Goal: Transaction & Acquisition: Purchase product/service

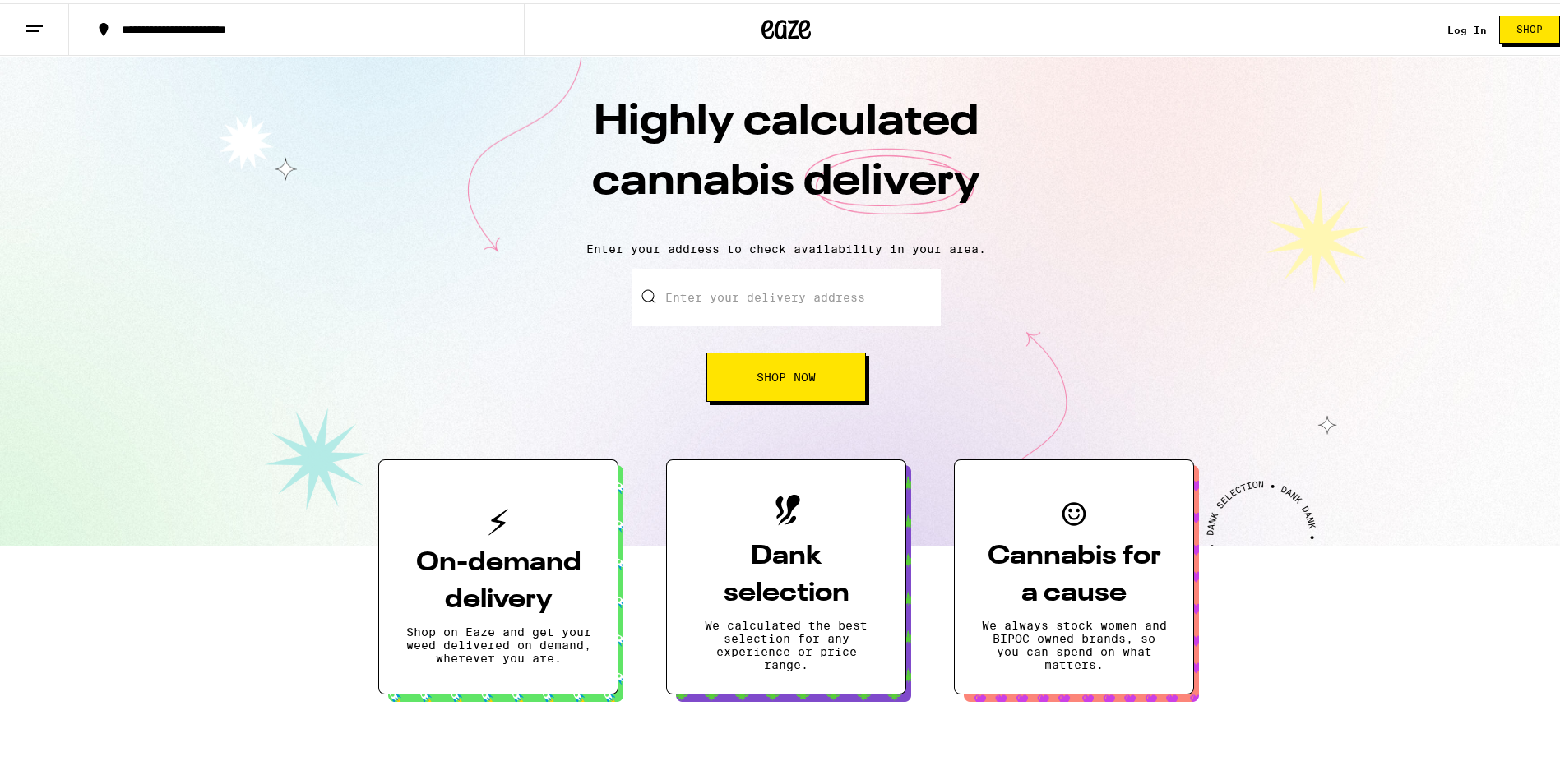
click at [783, 366] on button "Shop Now" at bounding box center [786, 374] width 160 height 49
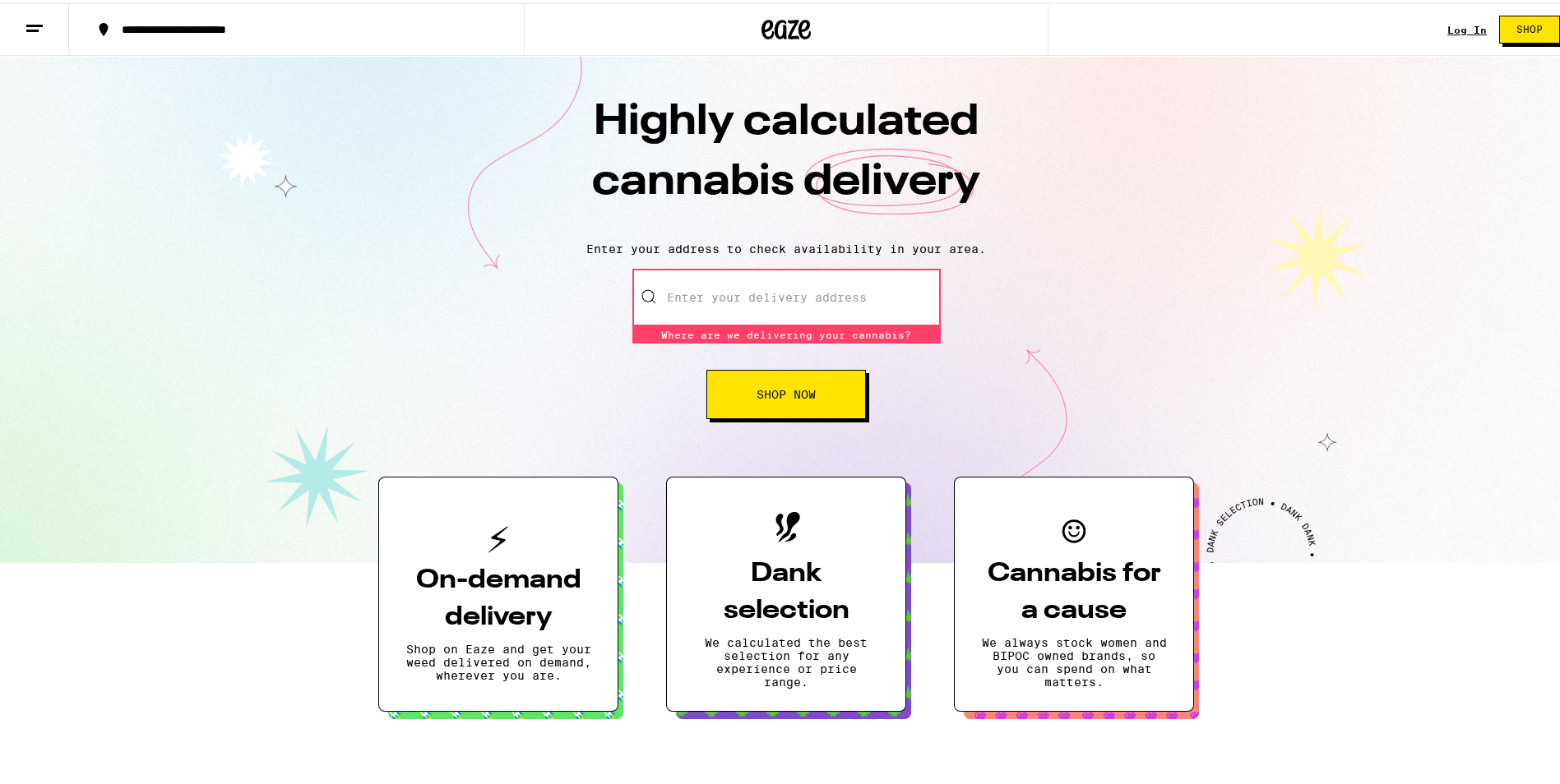
click at [771, 293] on input "Enter your delivery address" at bounding box center [786, 294] width 308 height 58
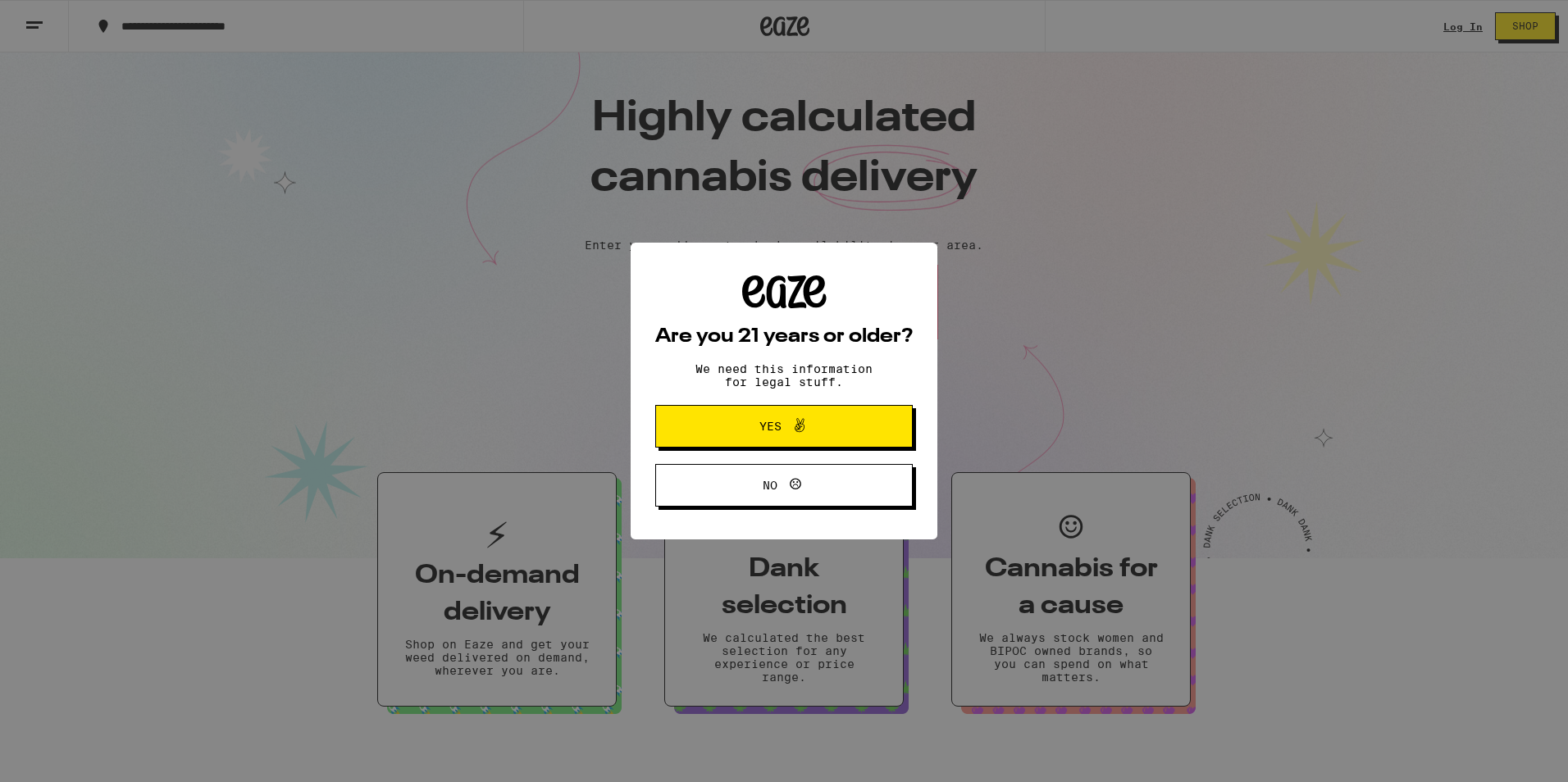
click at [748, 410] on button "Yes" at bounding box center [784, 426] width 258 height 43
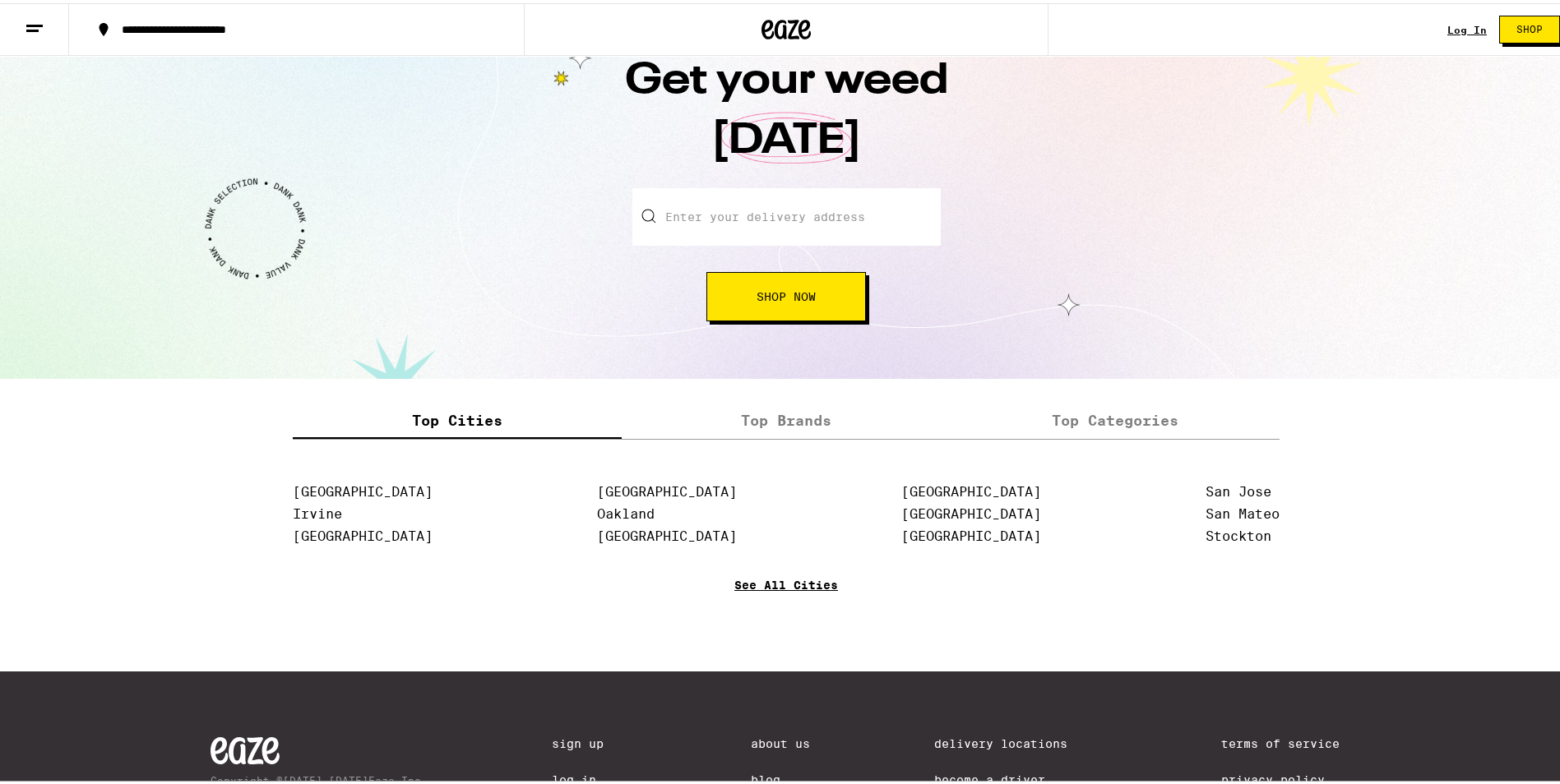
scroll to position [1801, 0]
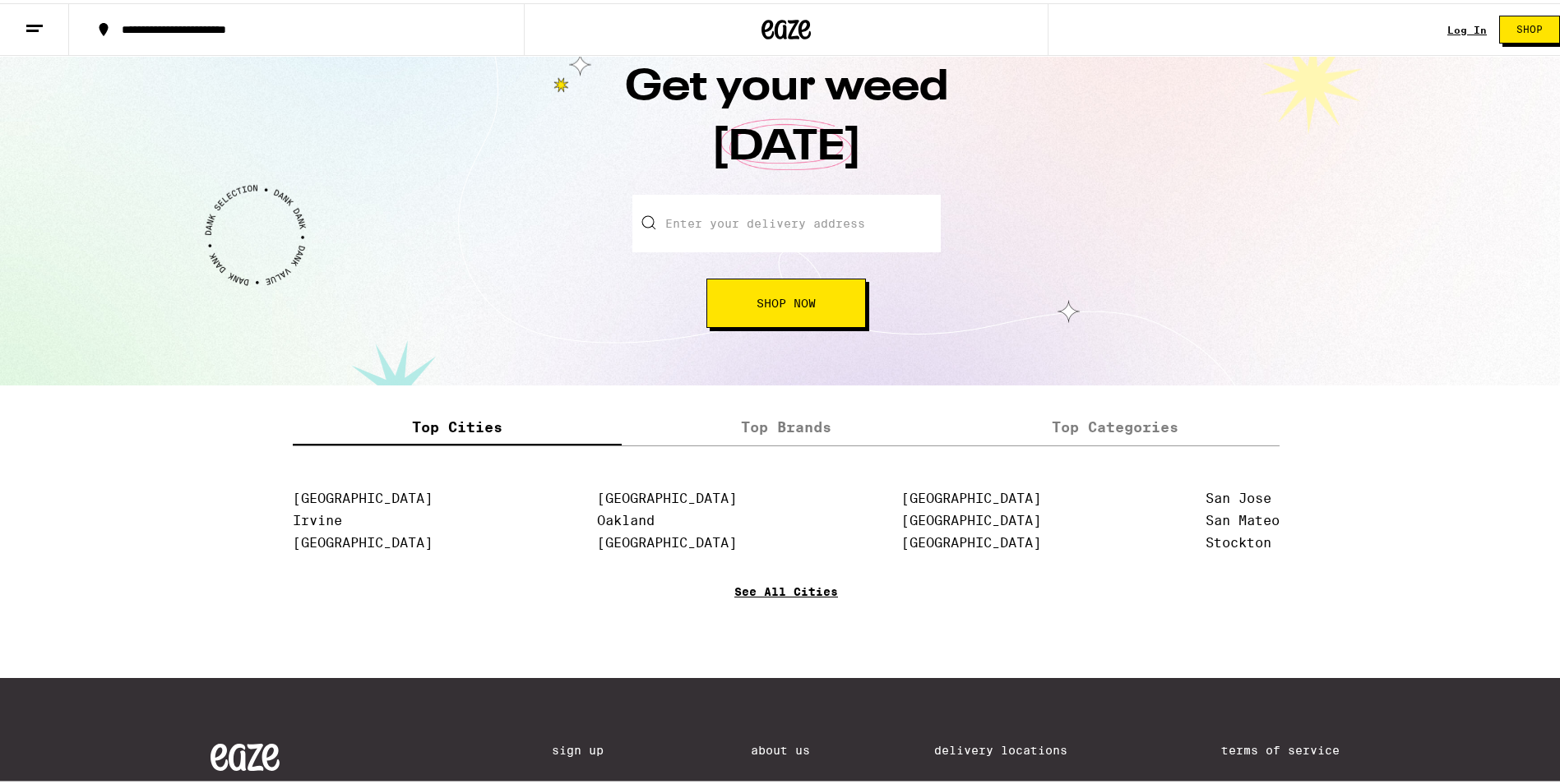
click at [750, 601] on link "See All Cities" at bounding box center [786, 611] width 103 height 60
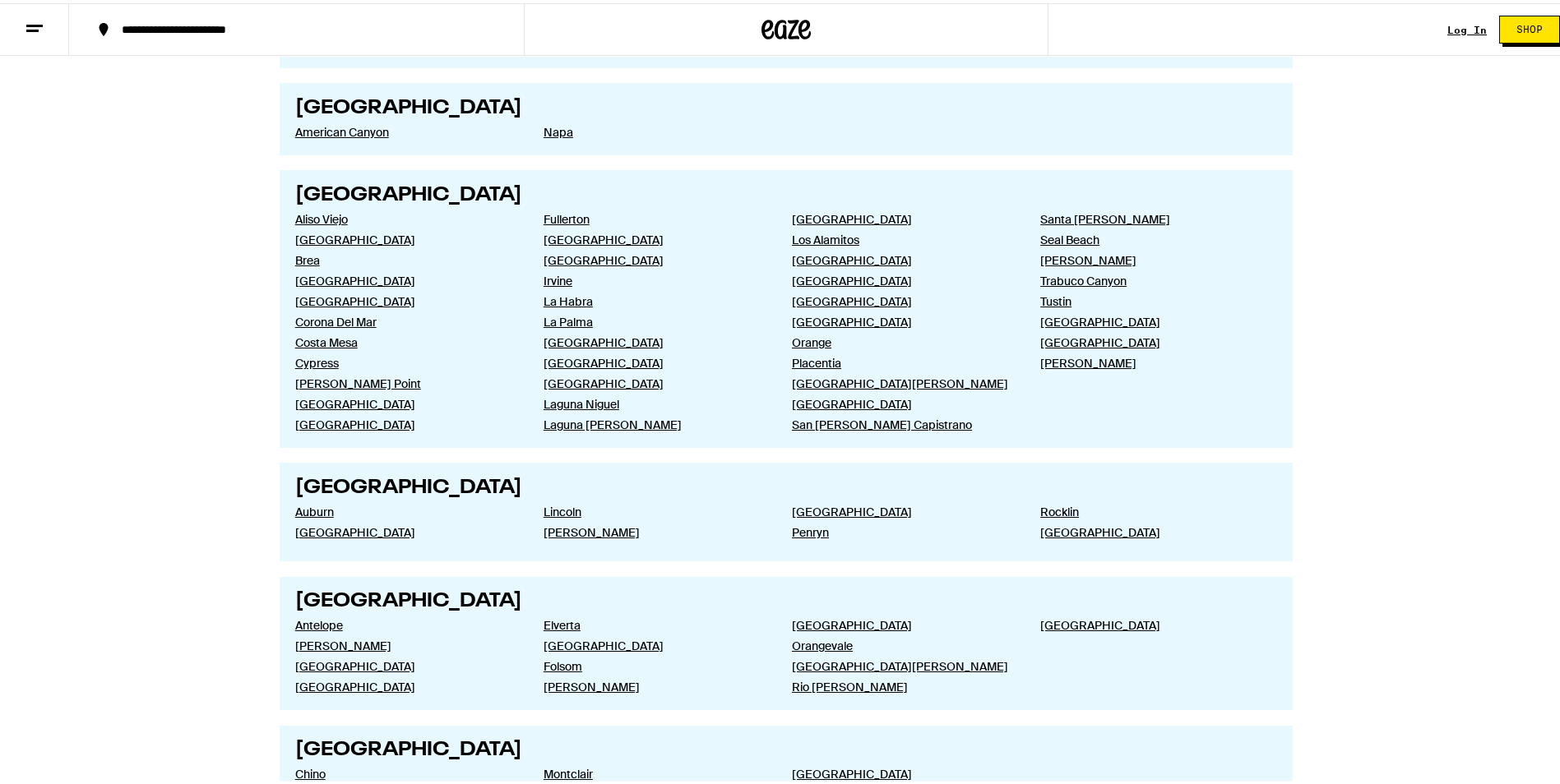
scroll to position [1561, 0]
click at [1060, 215] on link "Santa [PERSON_NAME]" at bounding box center [1151, 214] width 222 height 15
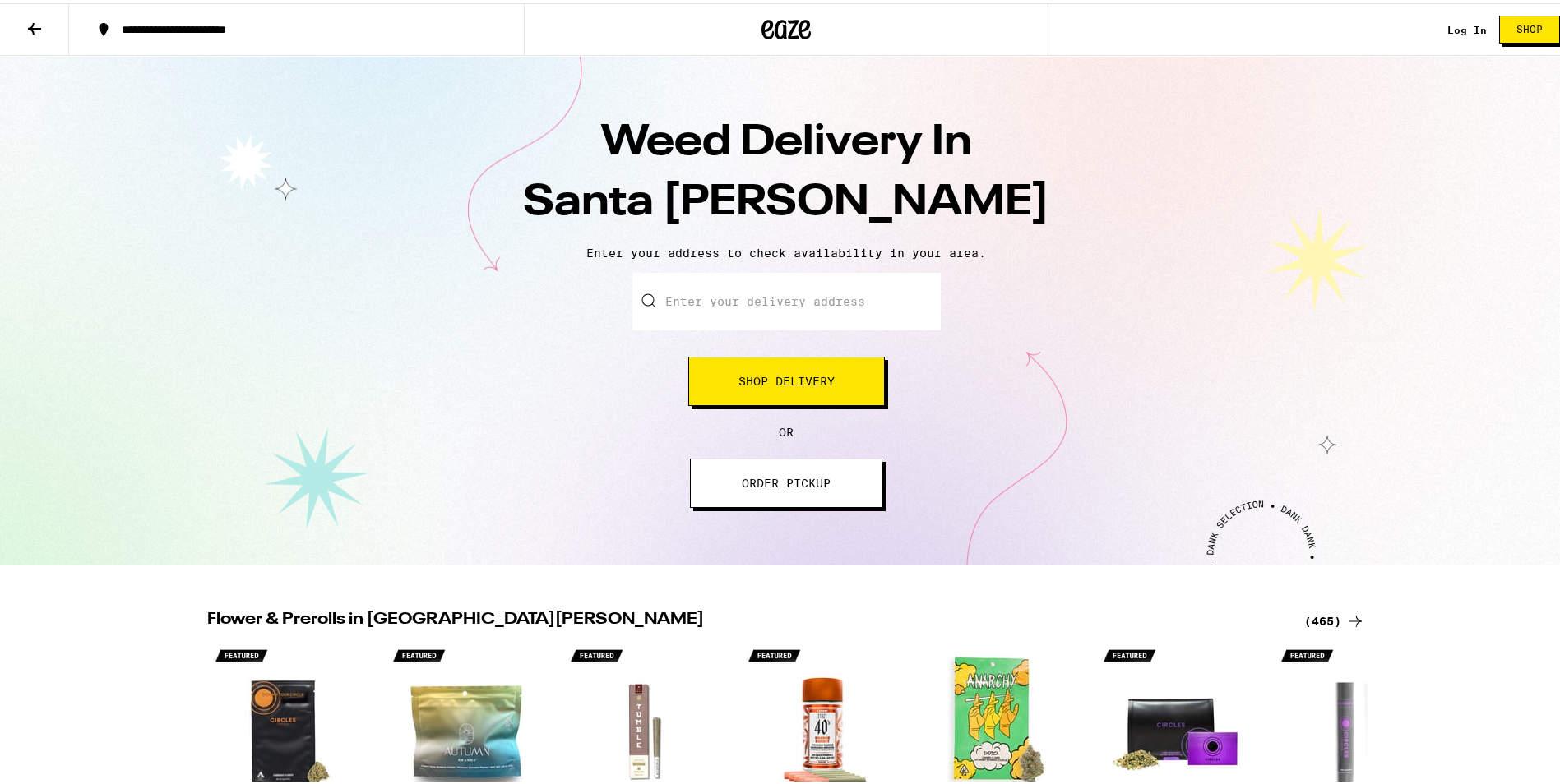
click at [748, 492] on button "ORDER PICKUP" at bounding box center [786, 480] width 193 height 49
